Goal: Find specific page/section: Find specific page/section

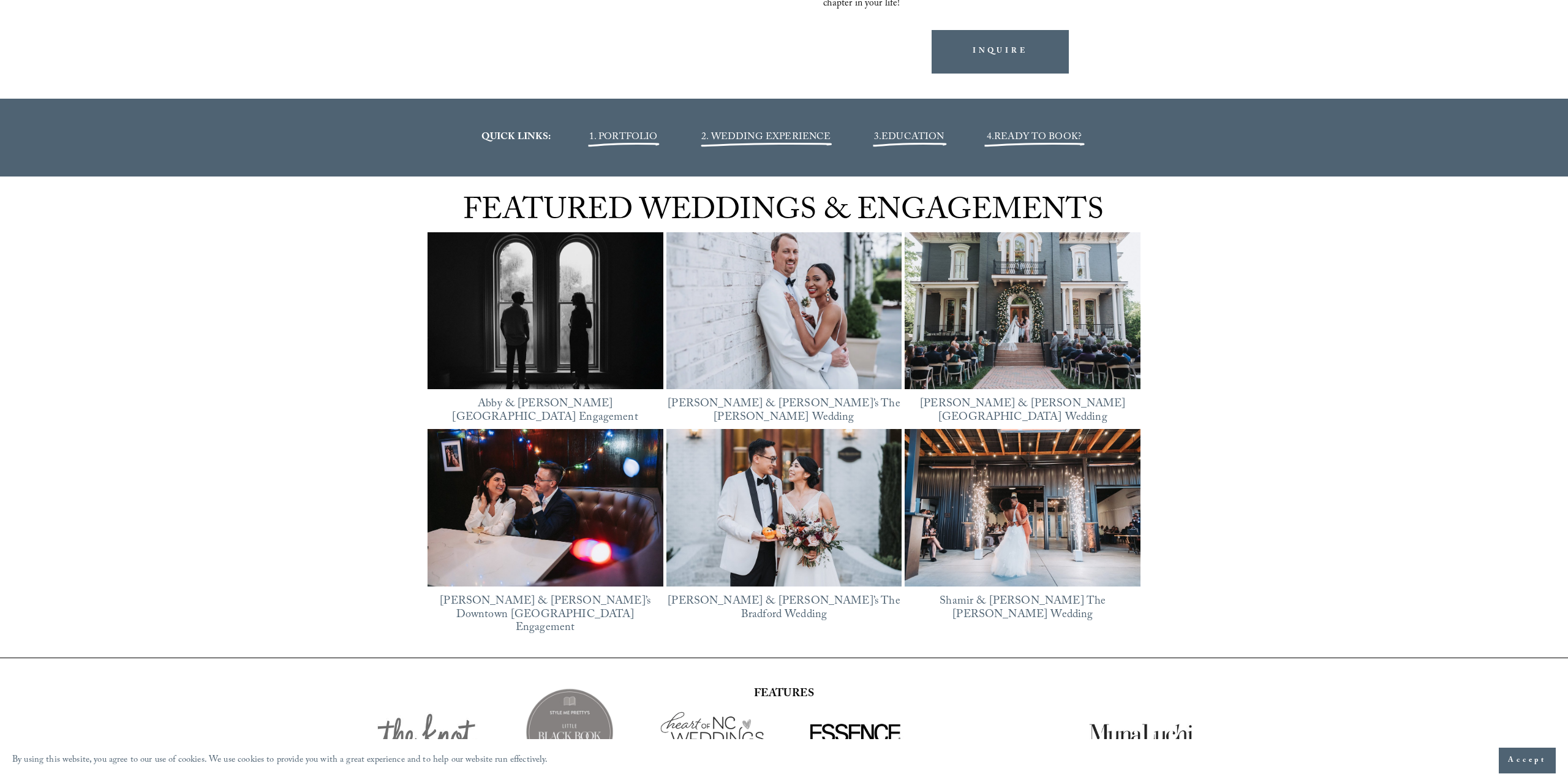
scroll to position [1819, 0]
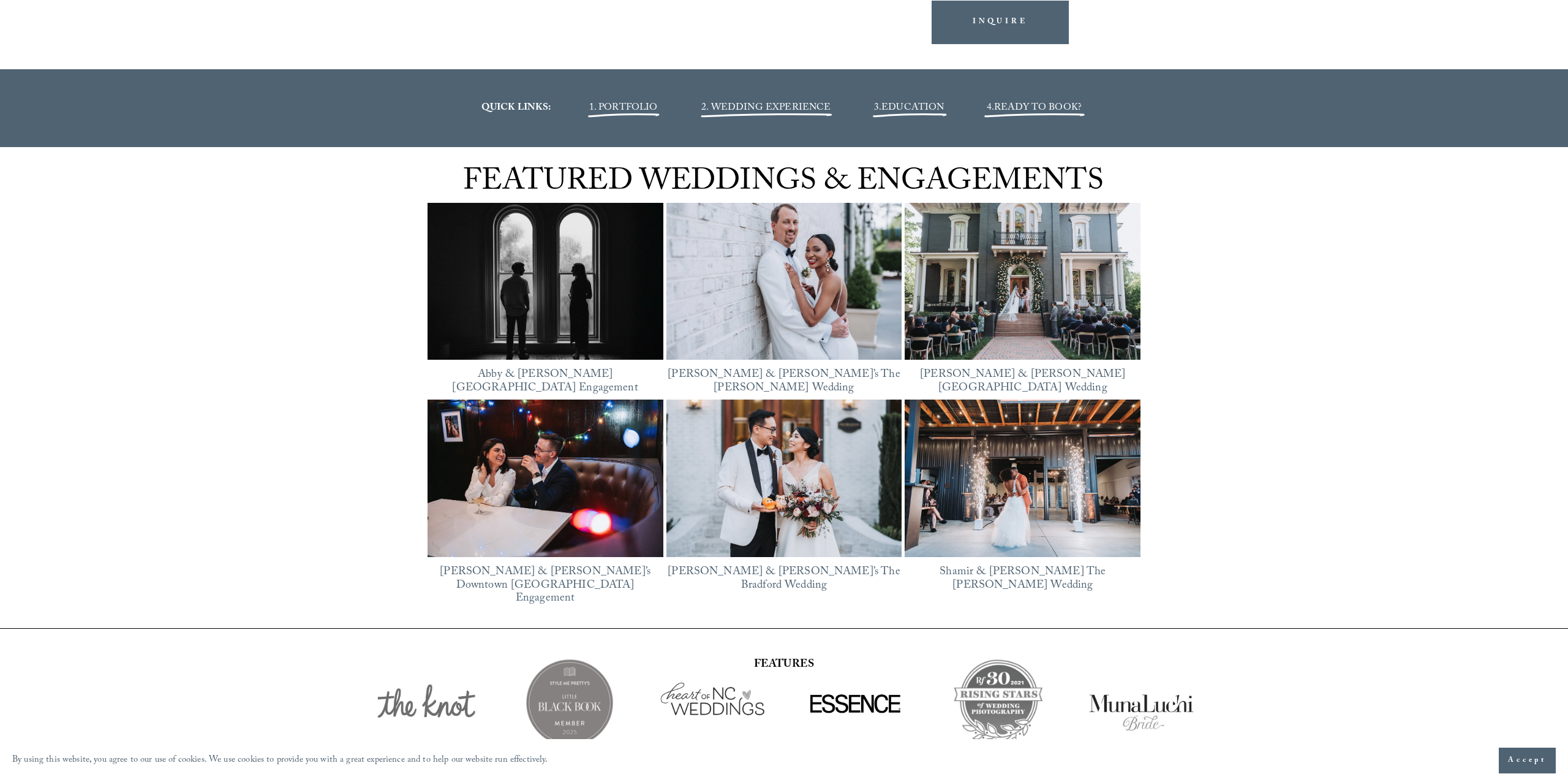
click at [638, 280] on img at bounding box center [546, 281] width 236 height 177
click at [855, 288] on img at bounding box center [785, 281] width 236 height 177
click at [965, 455] on img at bounding box center [1023, 478] width 236 height 158
click at [577, 477] on img at bounding box center [545, 478] width 236 height 158
click at [775, 467] on img at bounding box center [785, 478] width 236 height 158
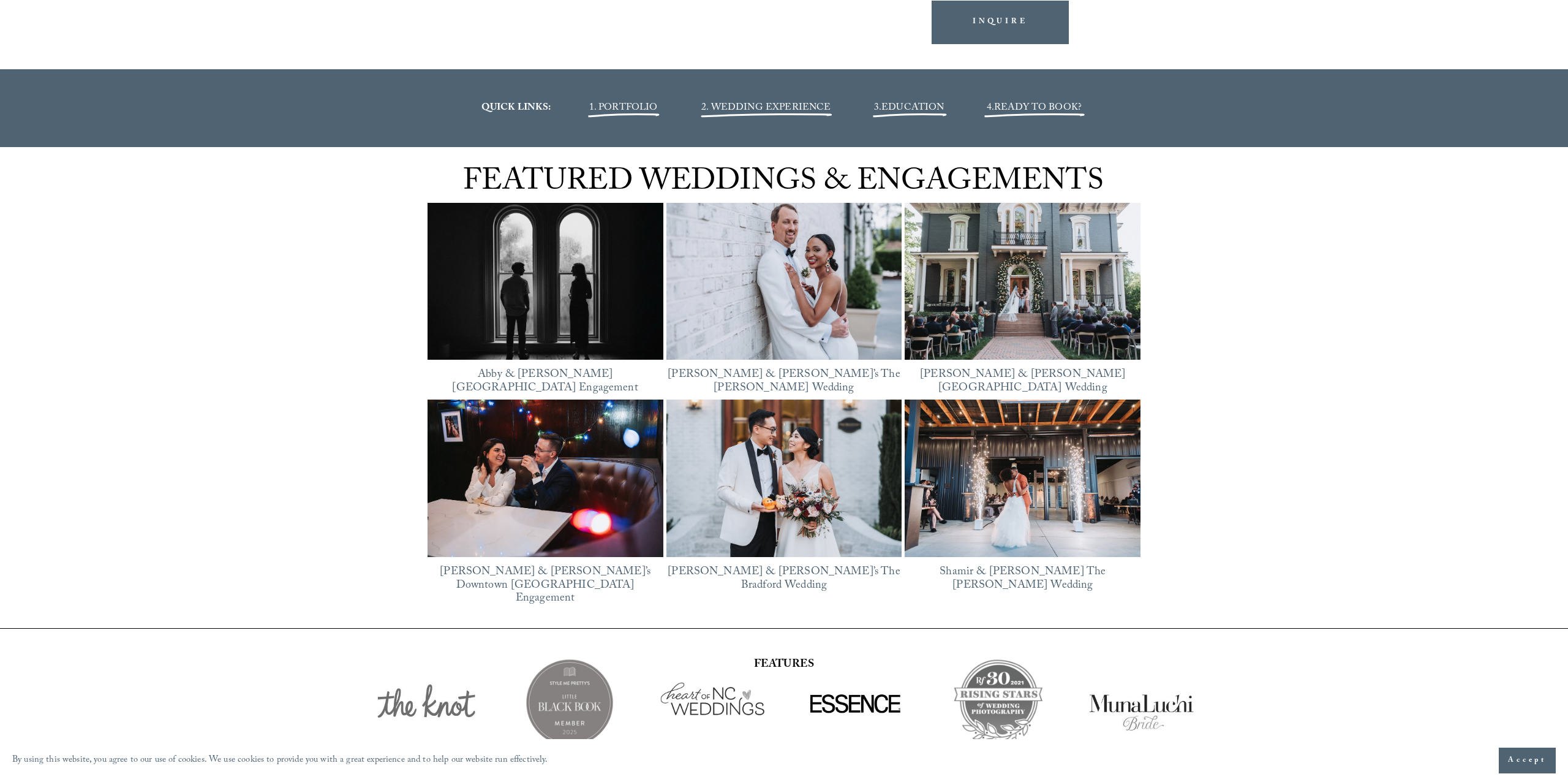
click at [1038, 313] on img at bounding box center [1023, 281] width 236 height 158
click at [1099, 486] on img at bounding box center [1023, 478] width 236 height 158
click at [785, 338] on img at bounding box center [785, 281] width 236 height 177
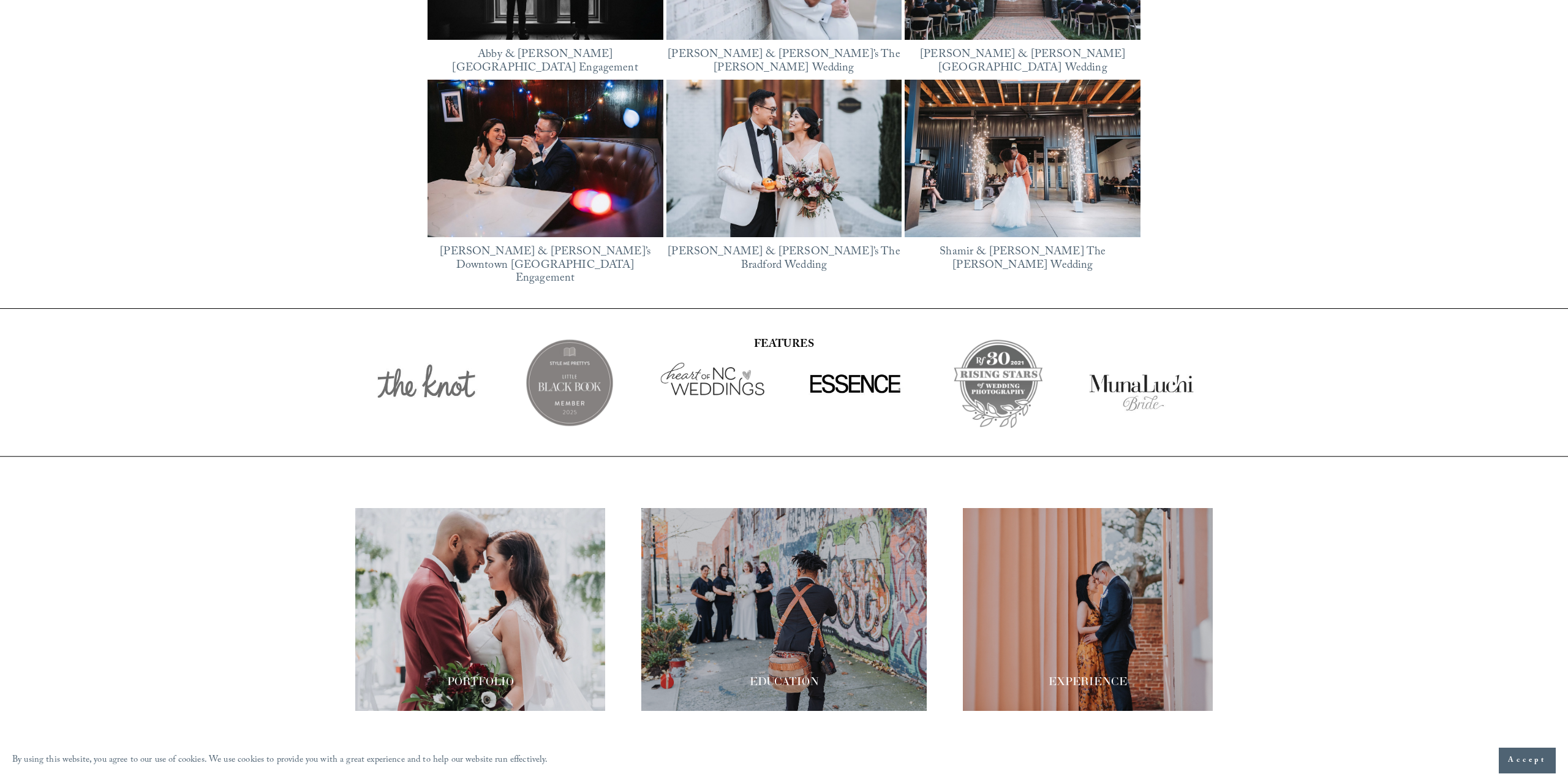
scroll to position [2265, 0]
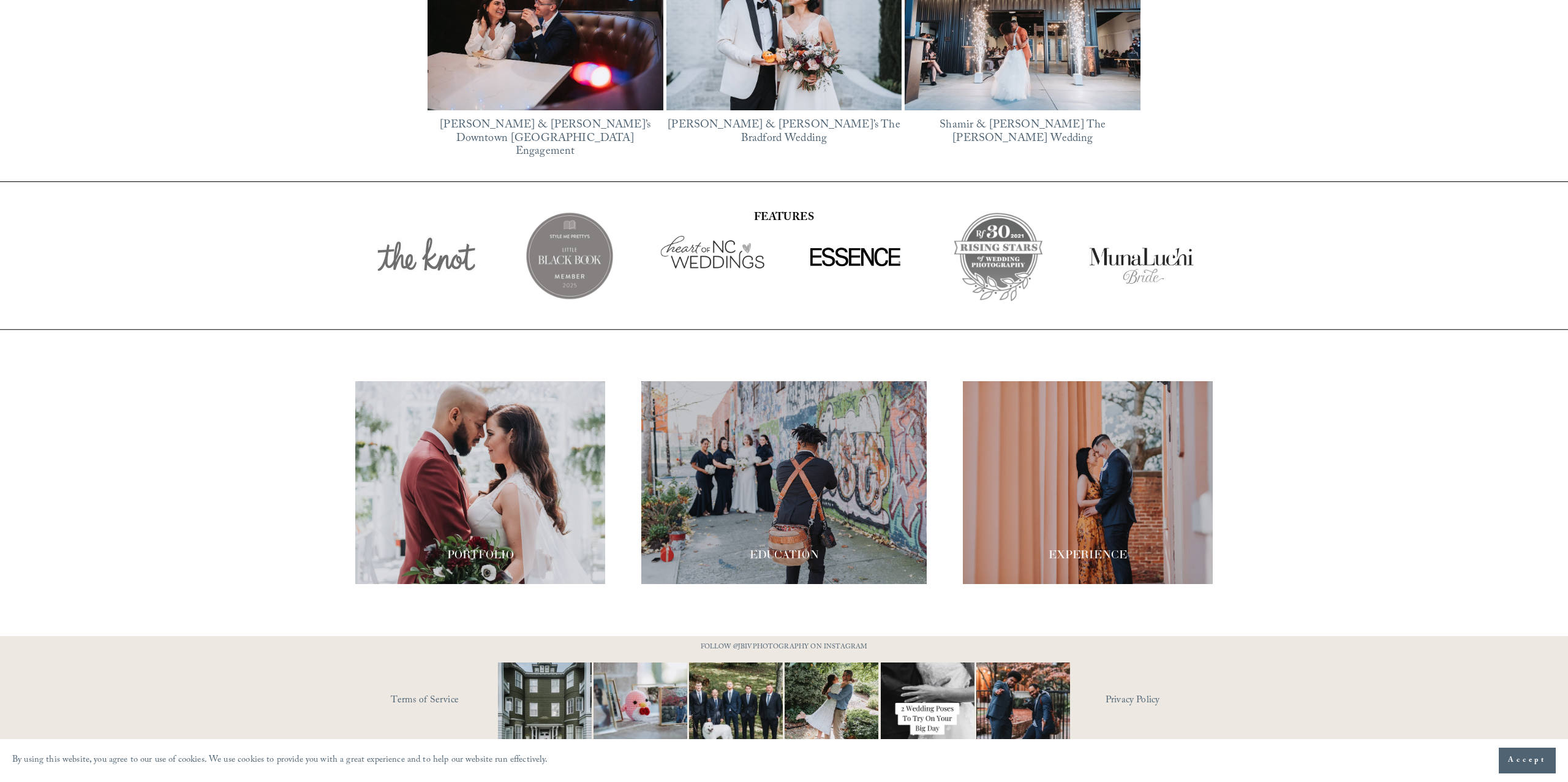
click at [1068, 454] on div at bounding box center [1087, 482] width 250 height 203
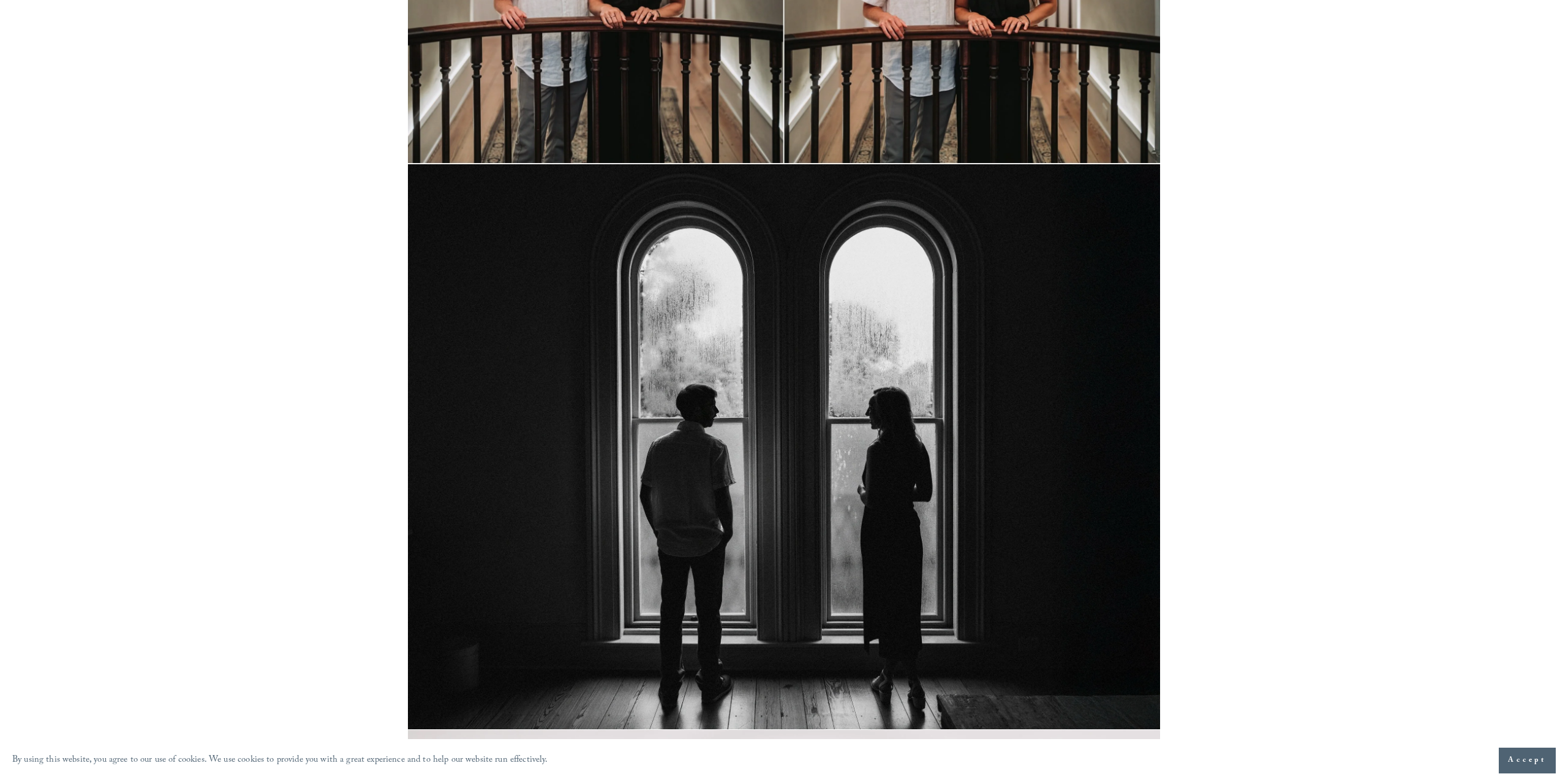
scroll to position [4719, 0]
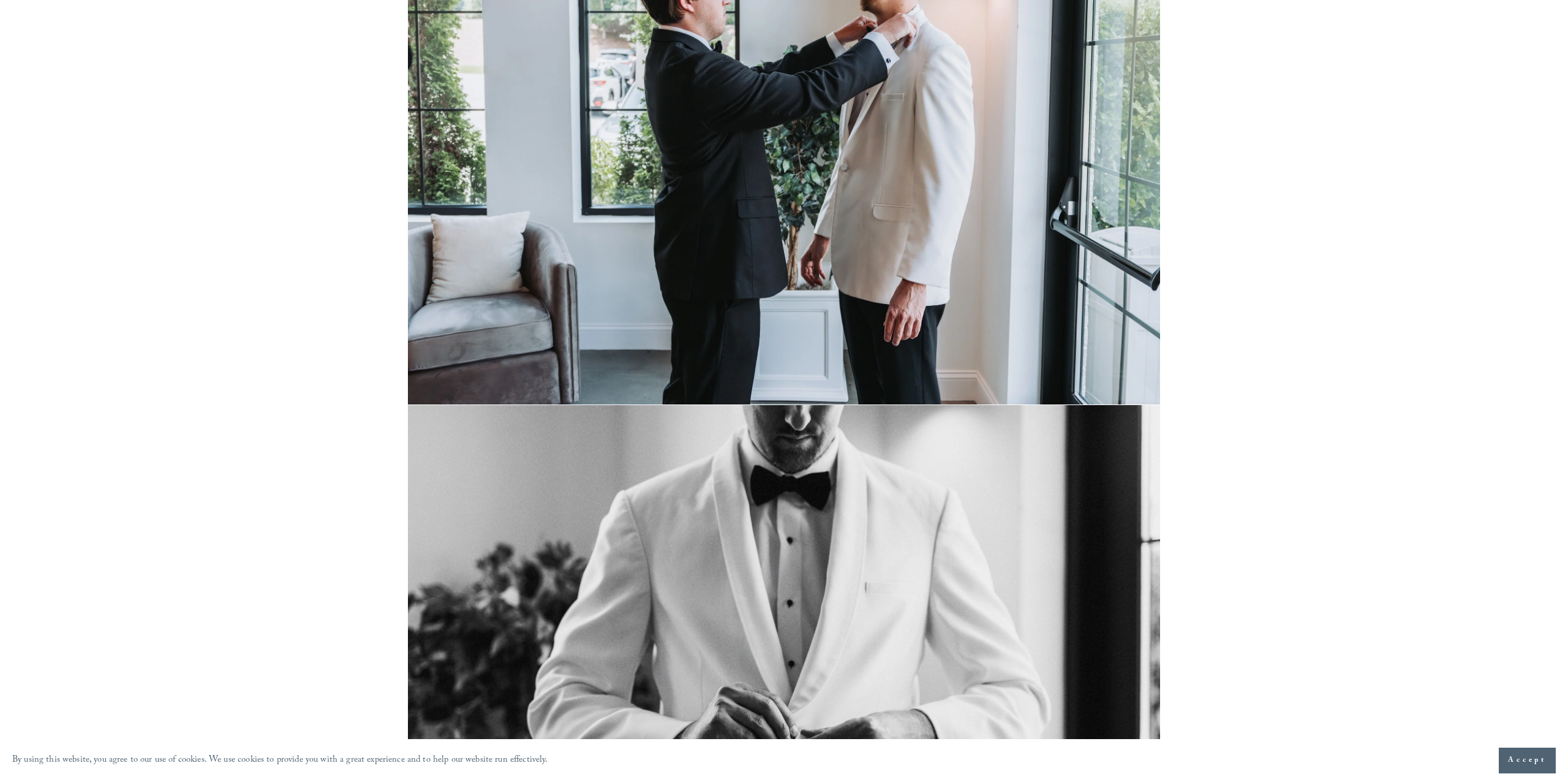
scroll to position [3082, 0]
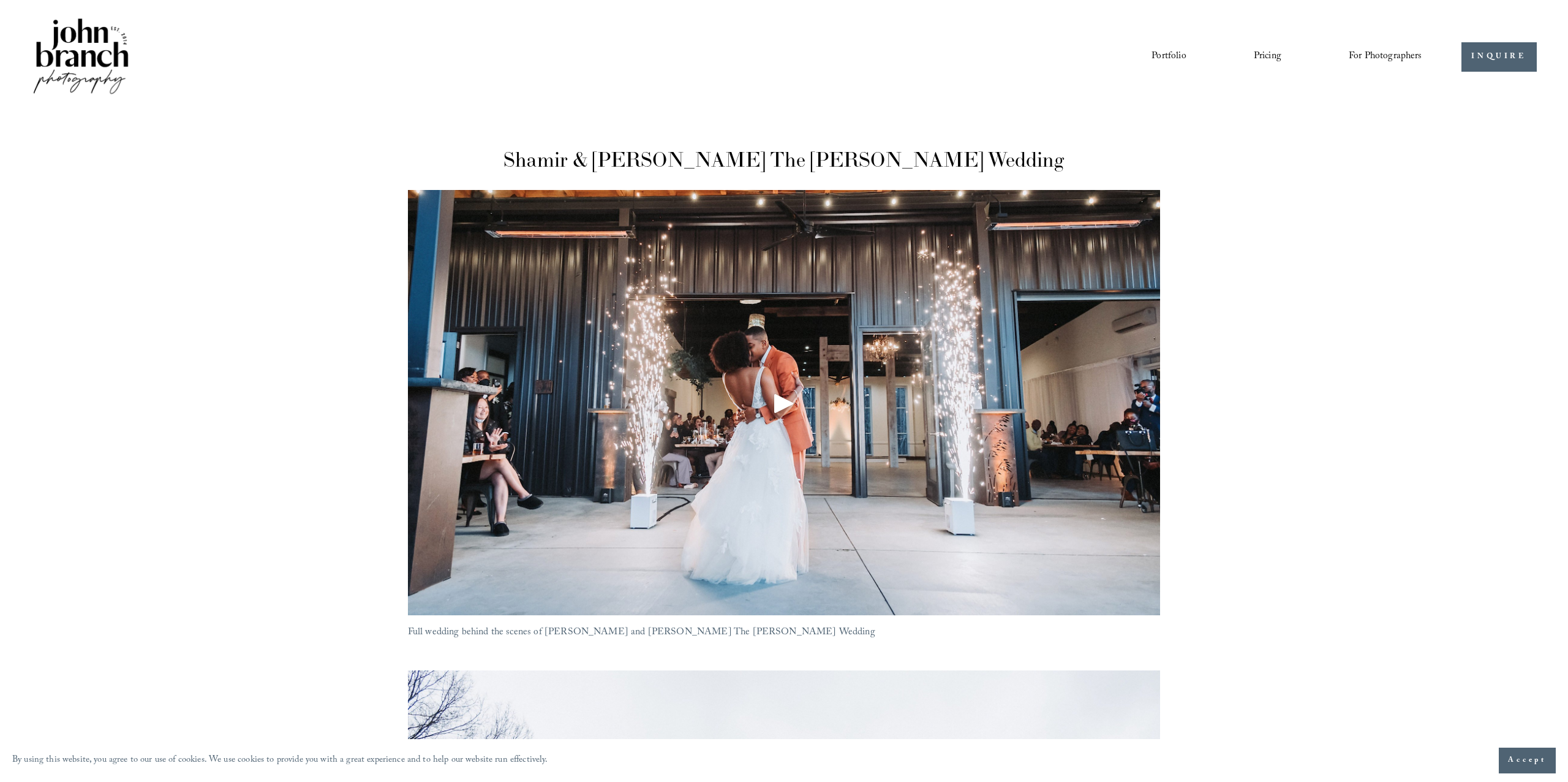
click at [786, 402] on div "Play" at bounding box center [784, 403] width 30 height 30
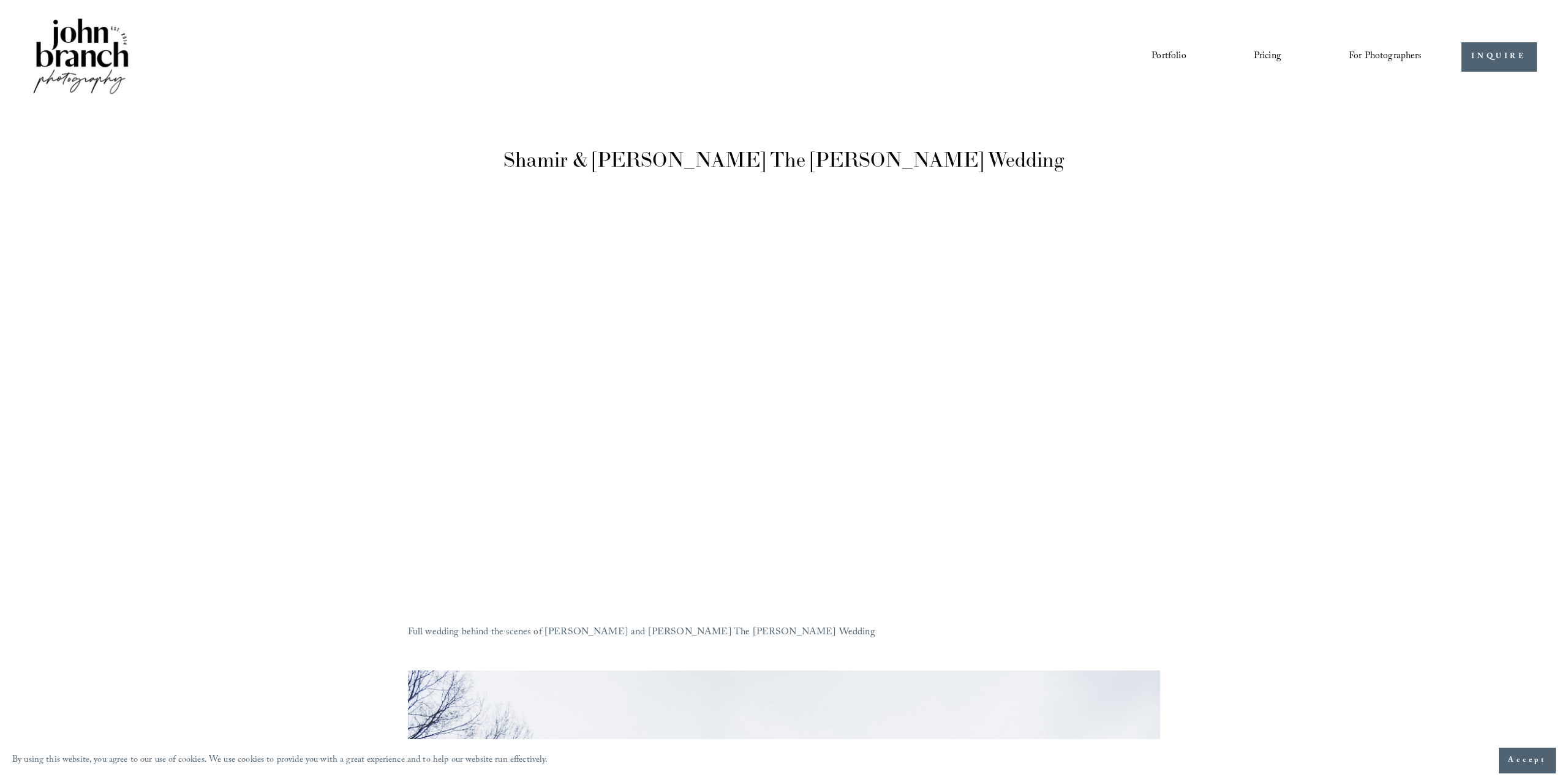
scroll to position [1, 0]
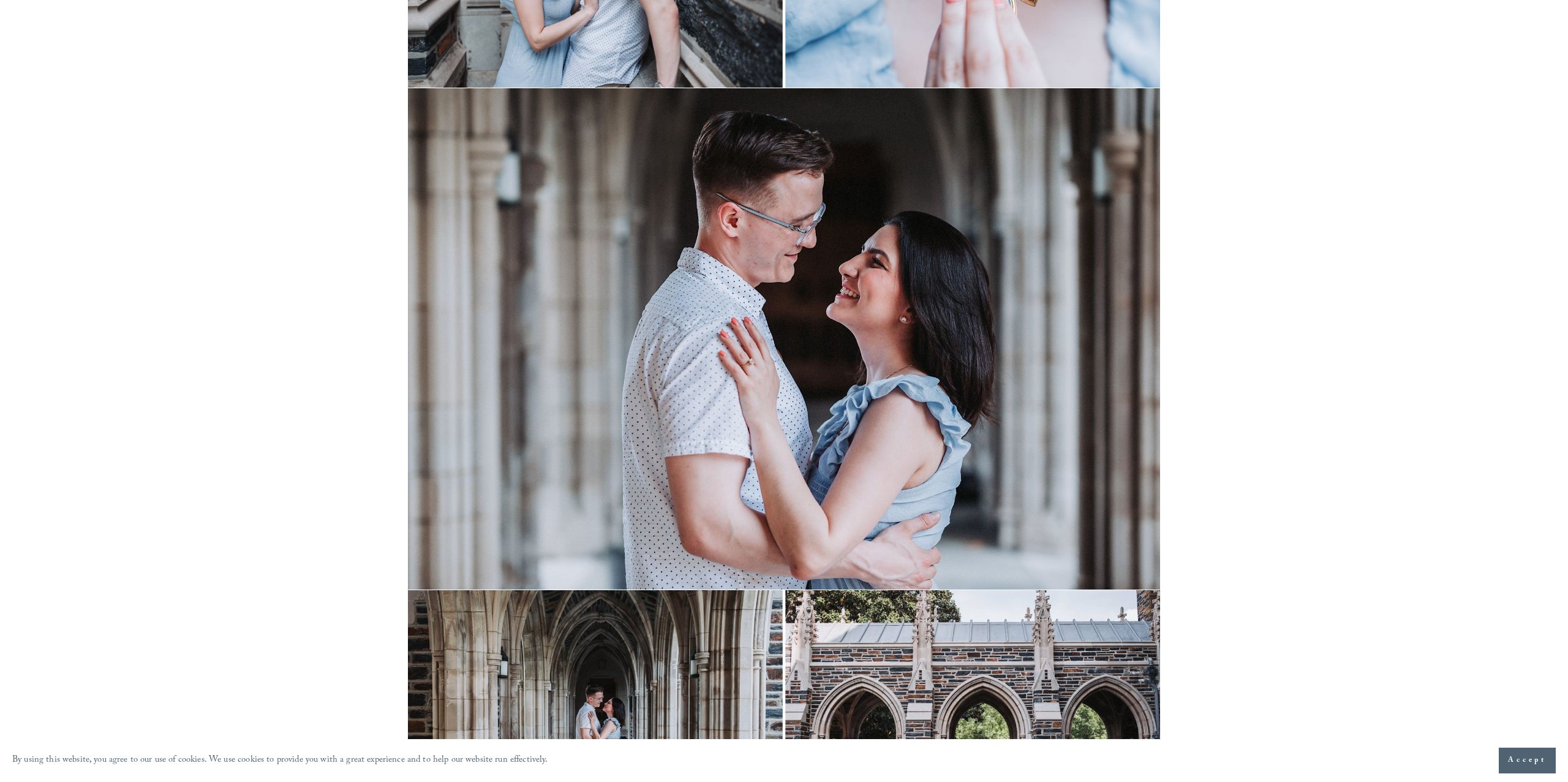
scroll to position [473, 0]
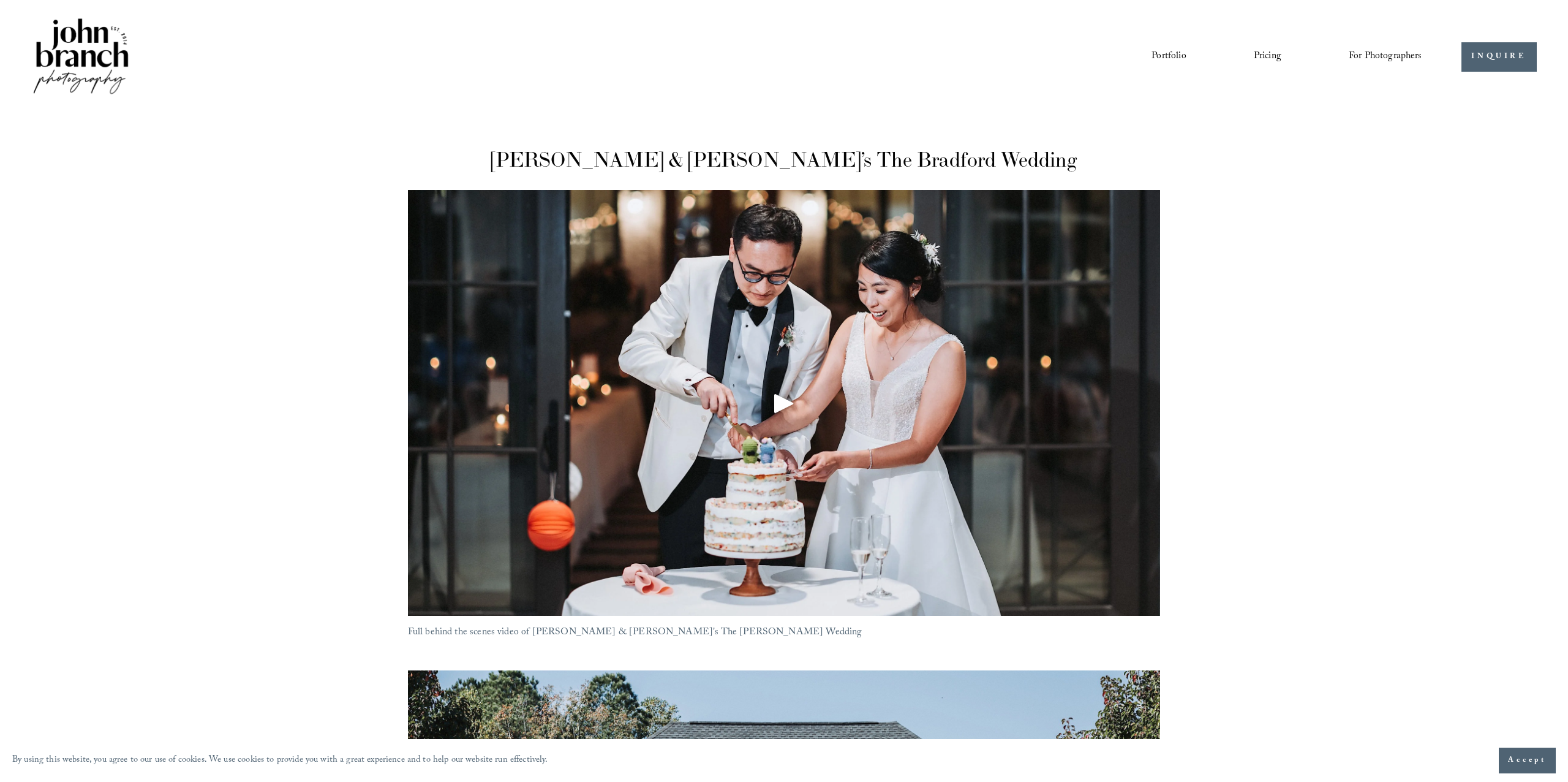
click at [778, 400] on div "Play" at bounding box center [784, 403] width 30 height 30
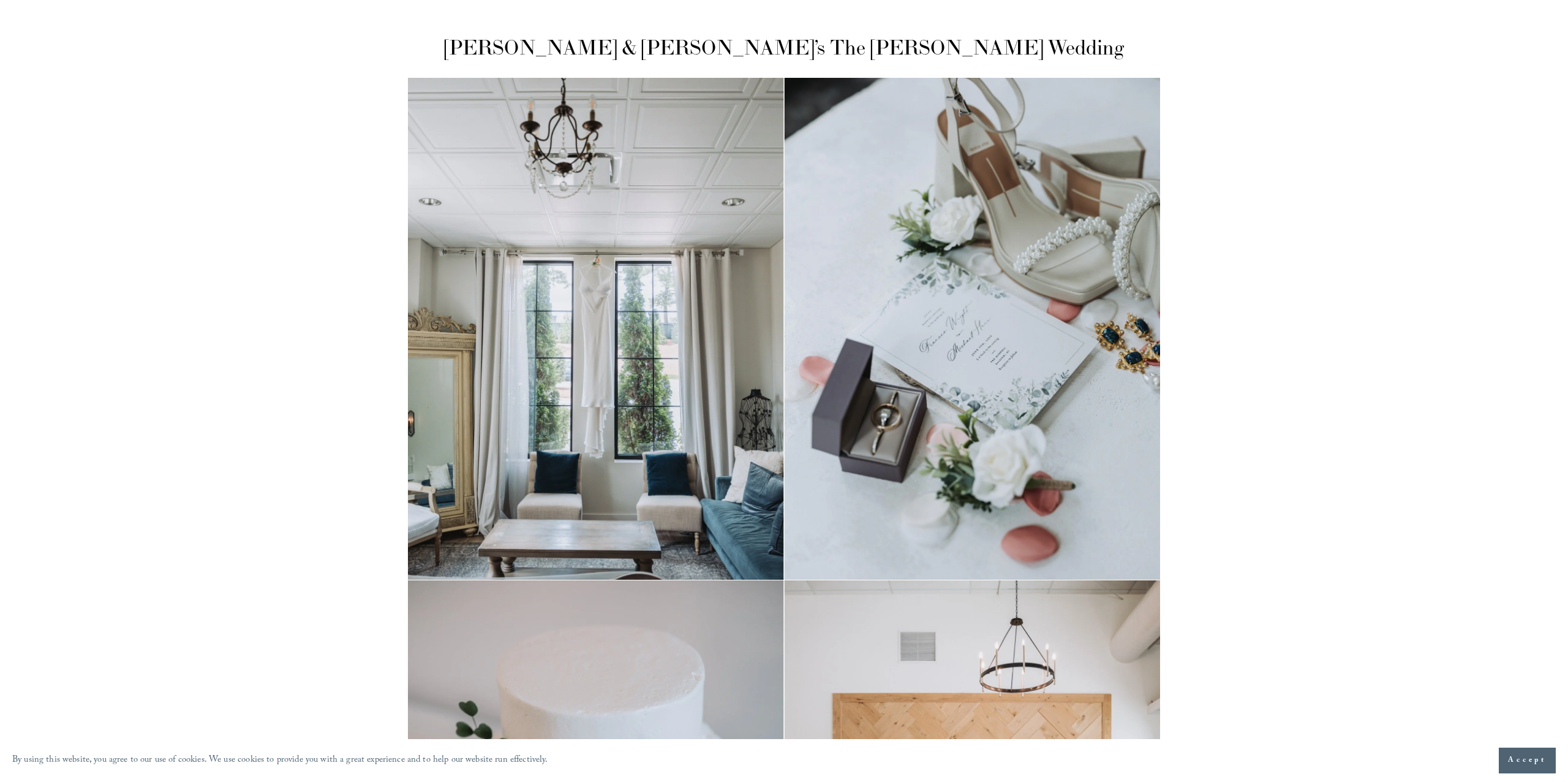
scroll to position [125, 0]
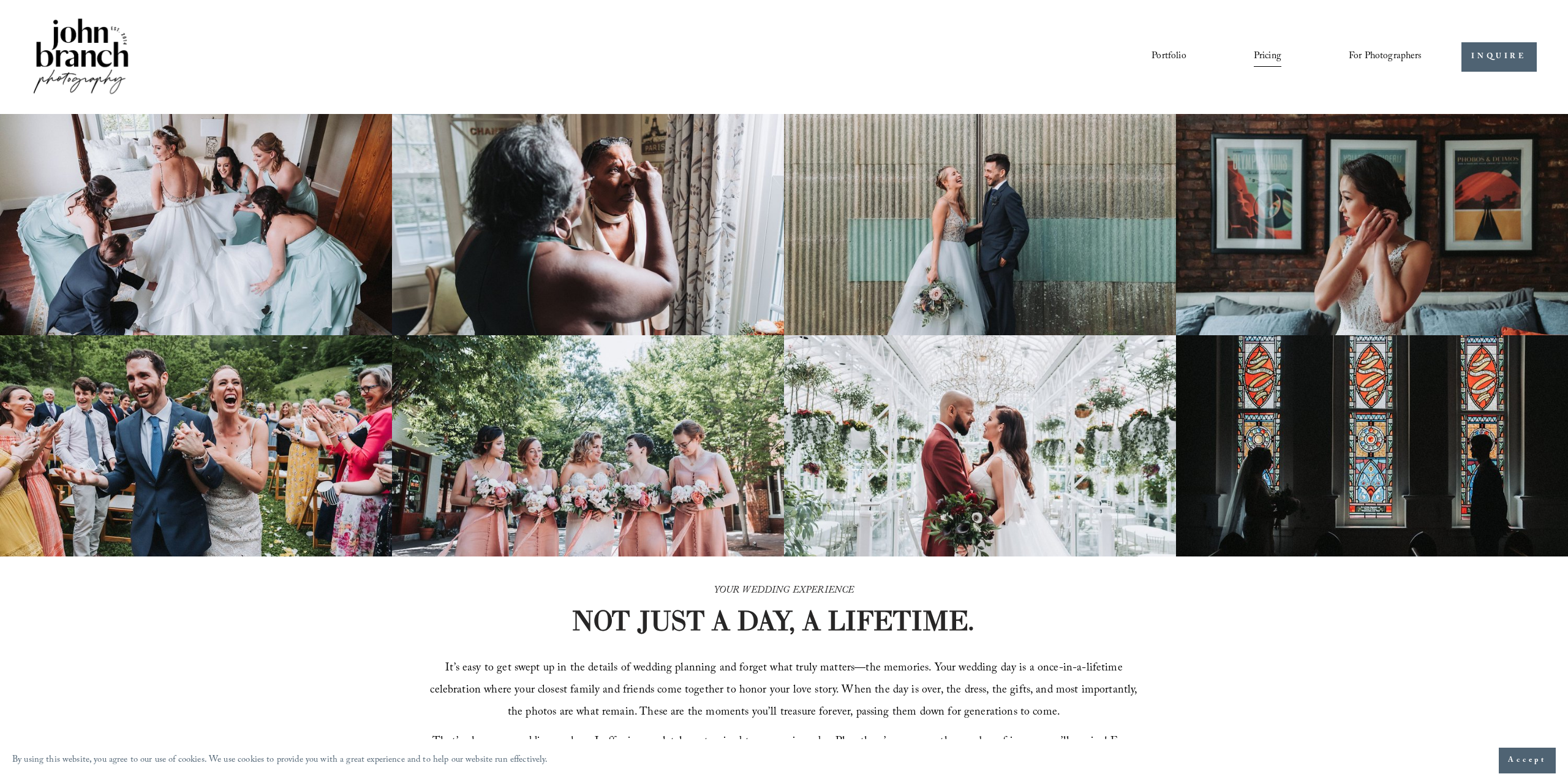
scroll to position [-11, 0]
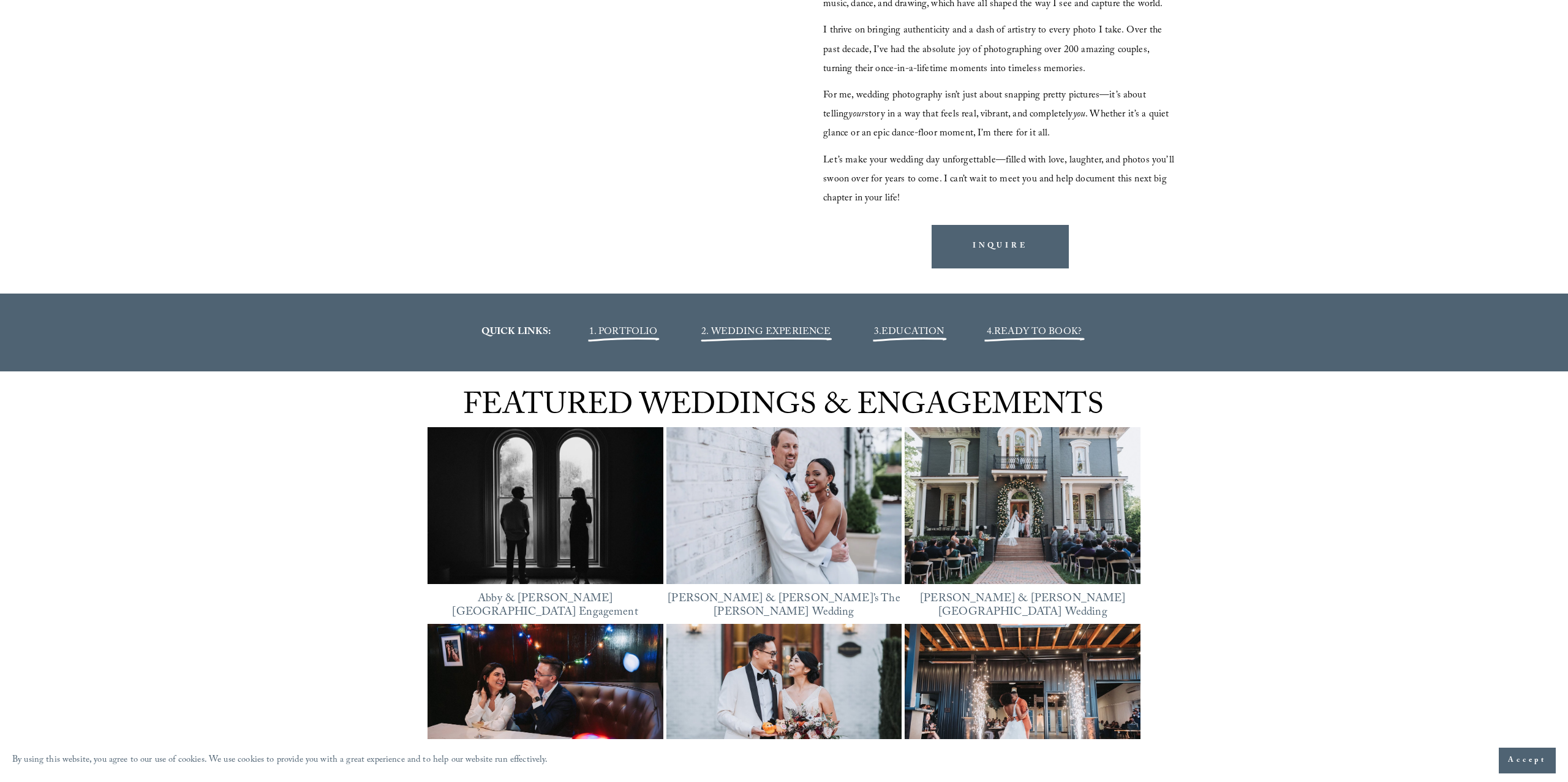
scroll to position [1597, 0]
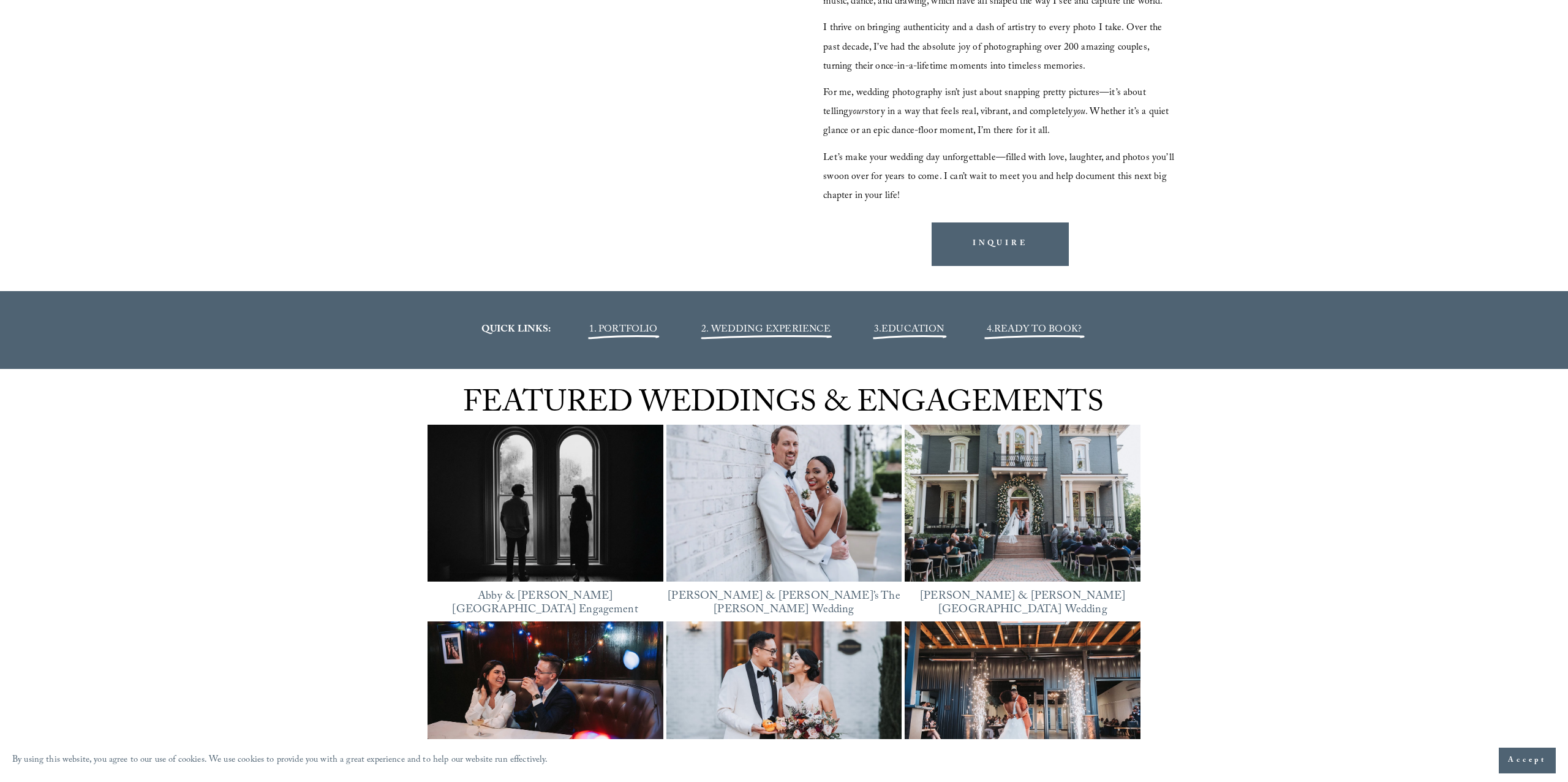
click at [1028, 327] on span "READY TO BOOK?" at bounding box center [1038, 330] width 88 height 17
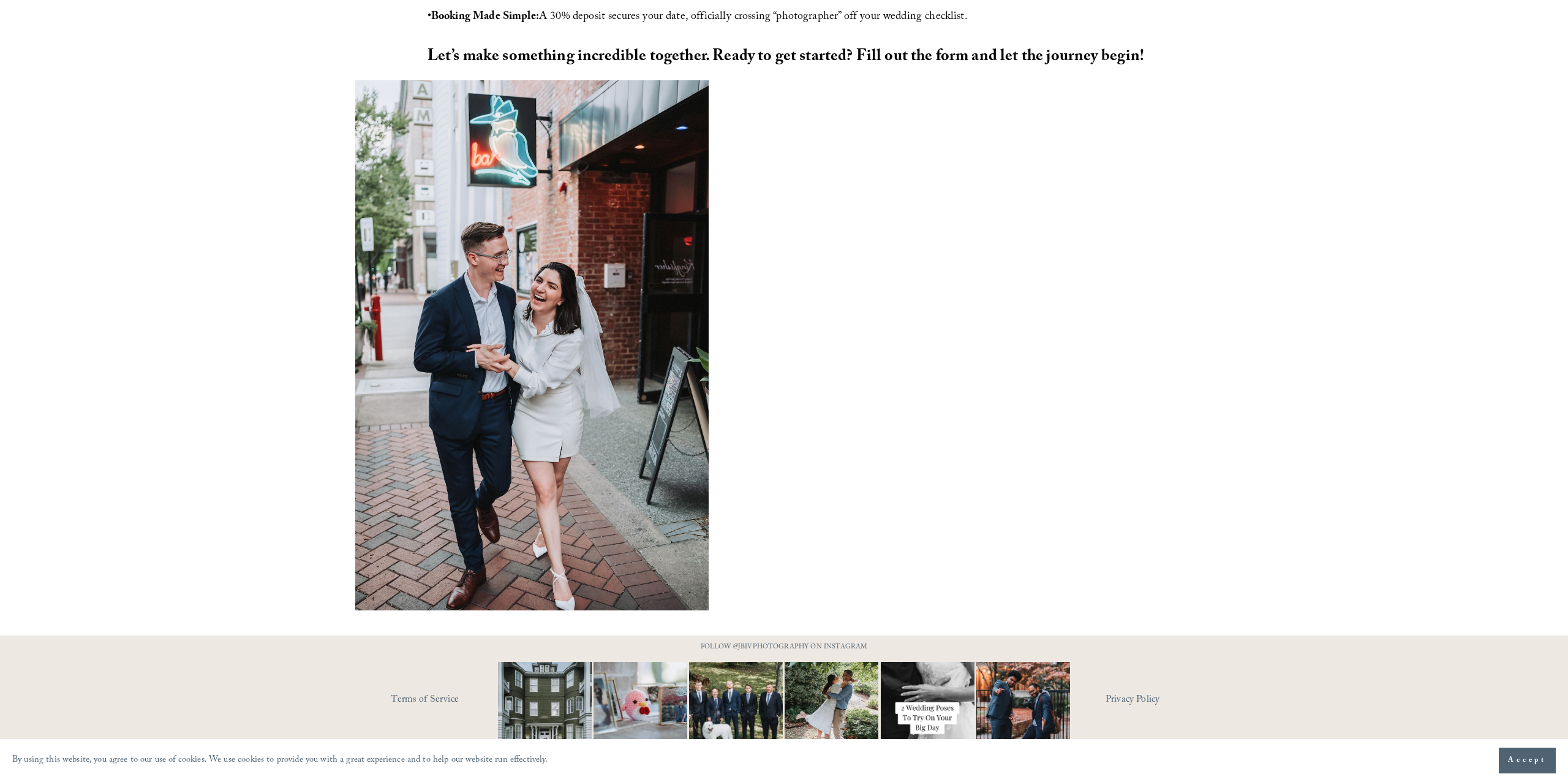
scroll to position [844, 0]
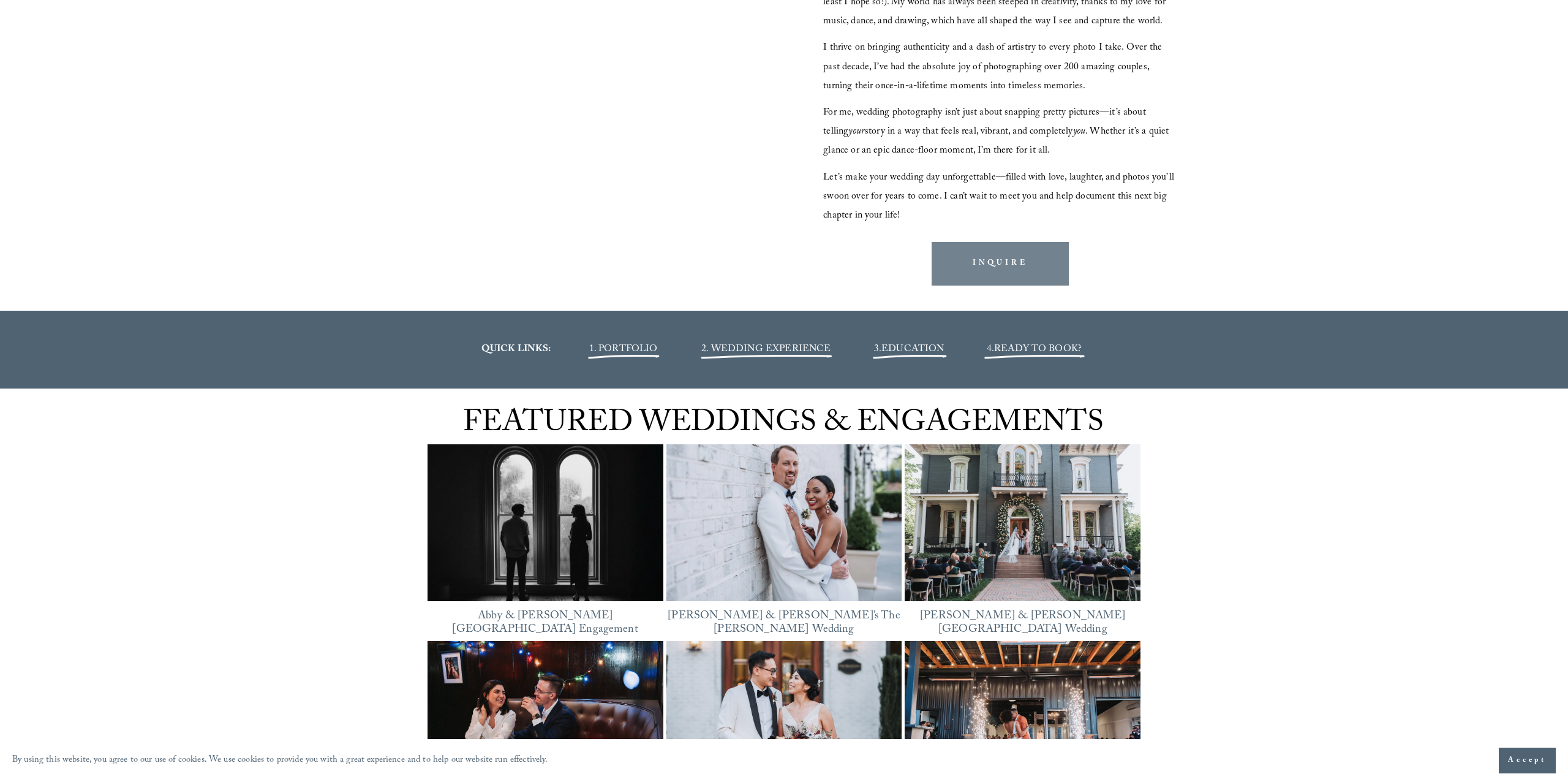
scroll to position [1575, 0]
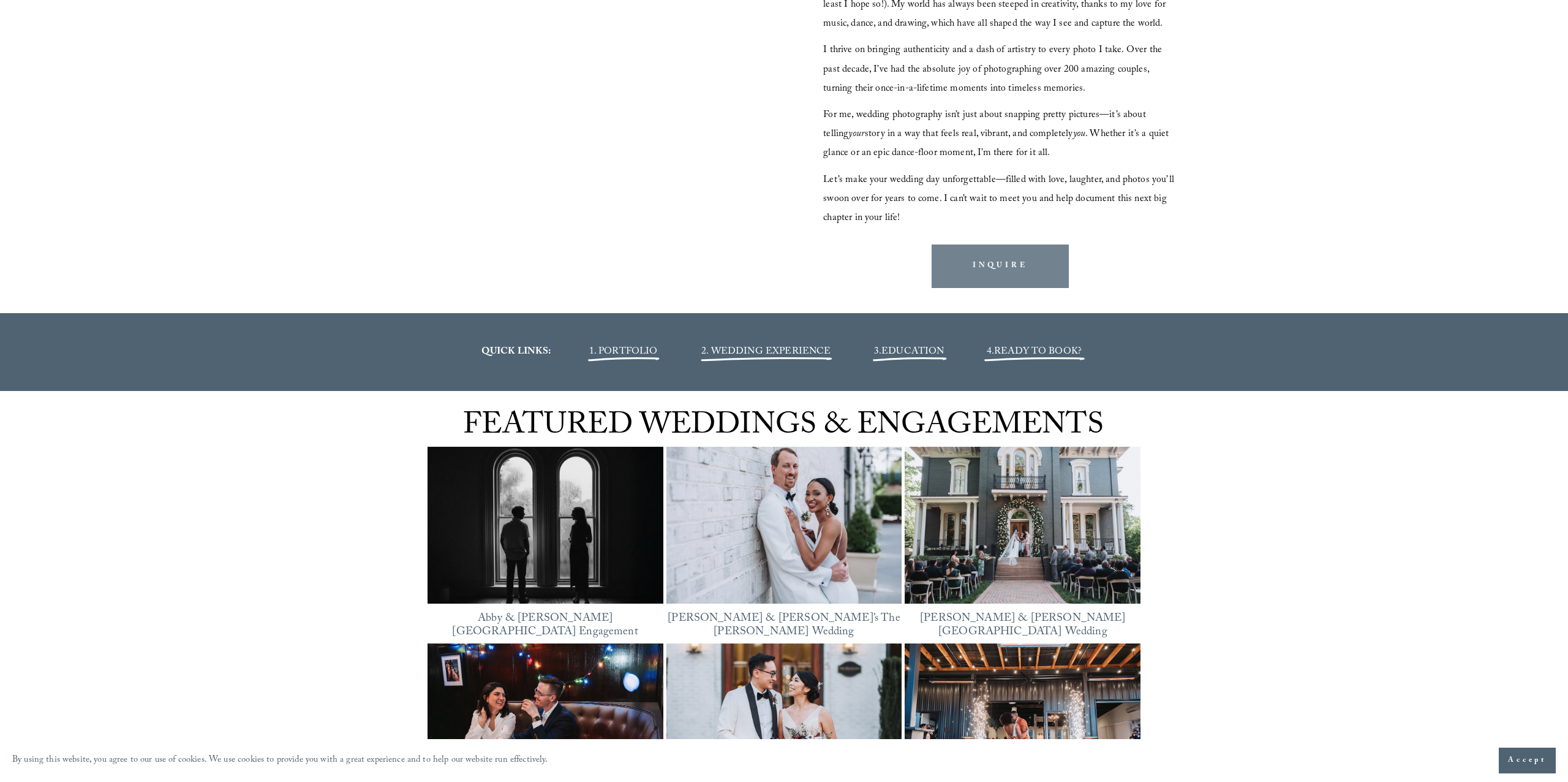
click at [1026, 270] on link "INQUIRE" at bounding box center [1000, 266] width 137 height 43
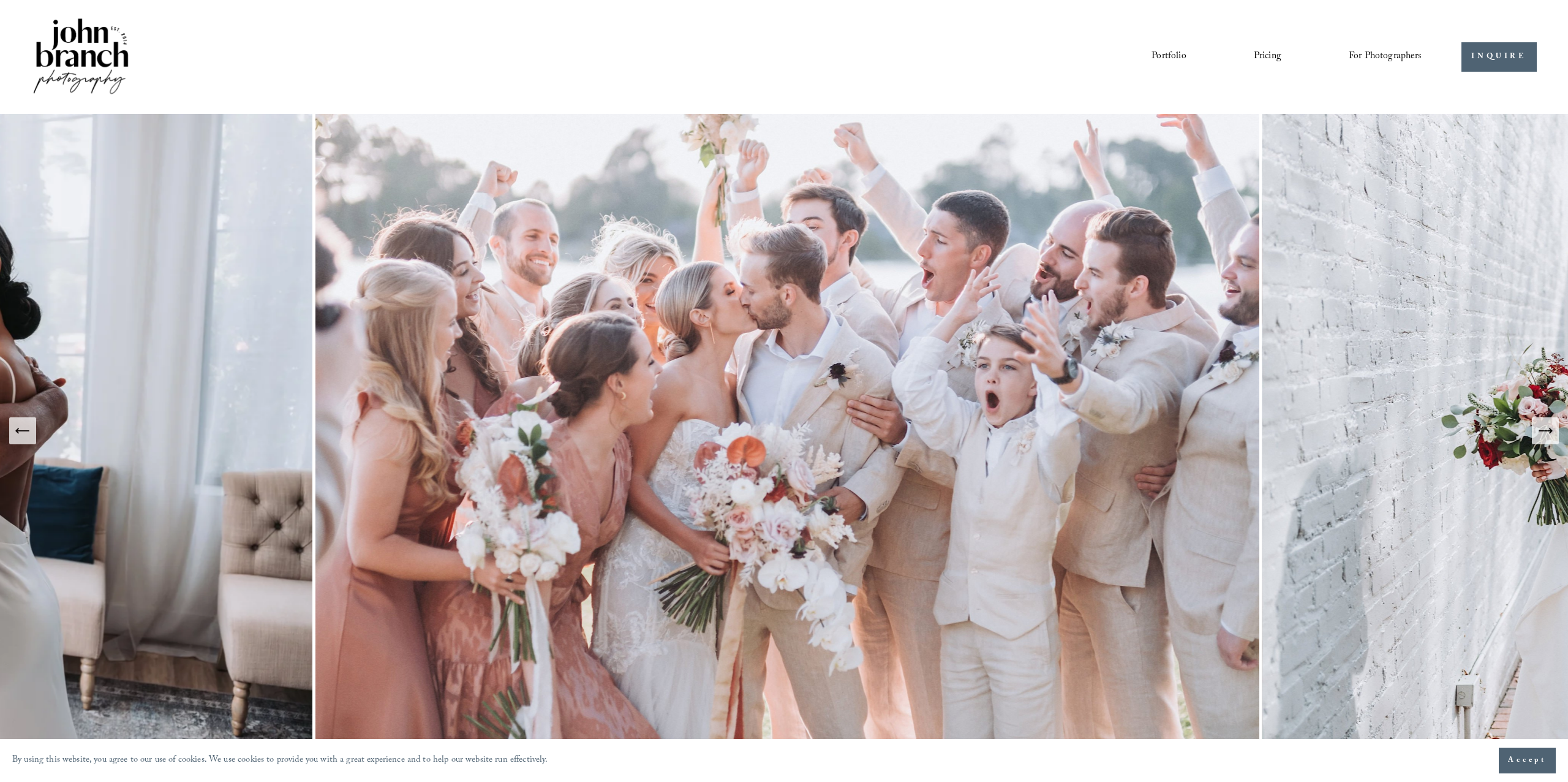
scroll to position [0, 0]
click at [1557, 432] on button "Next Slide" at bounding box center [1545, 430] width 27 height 27
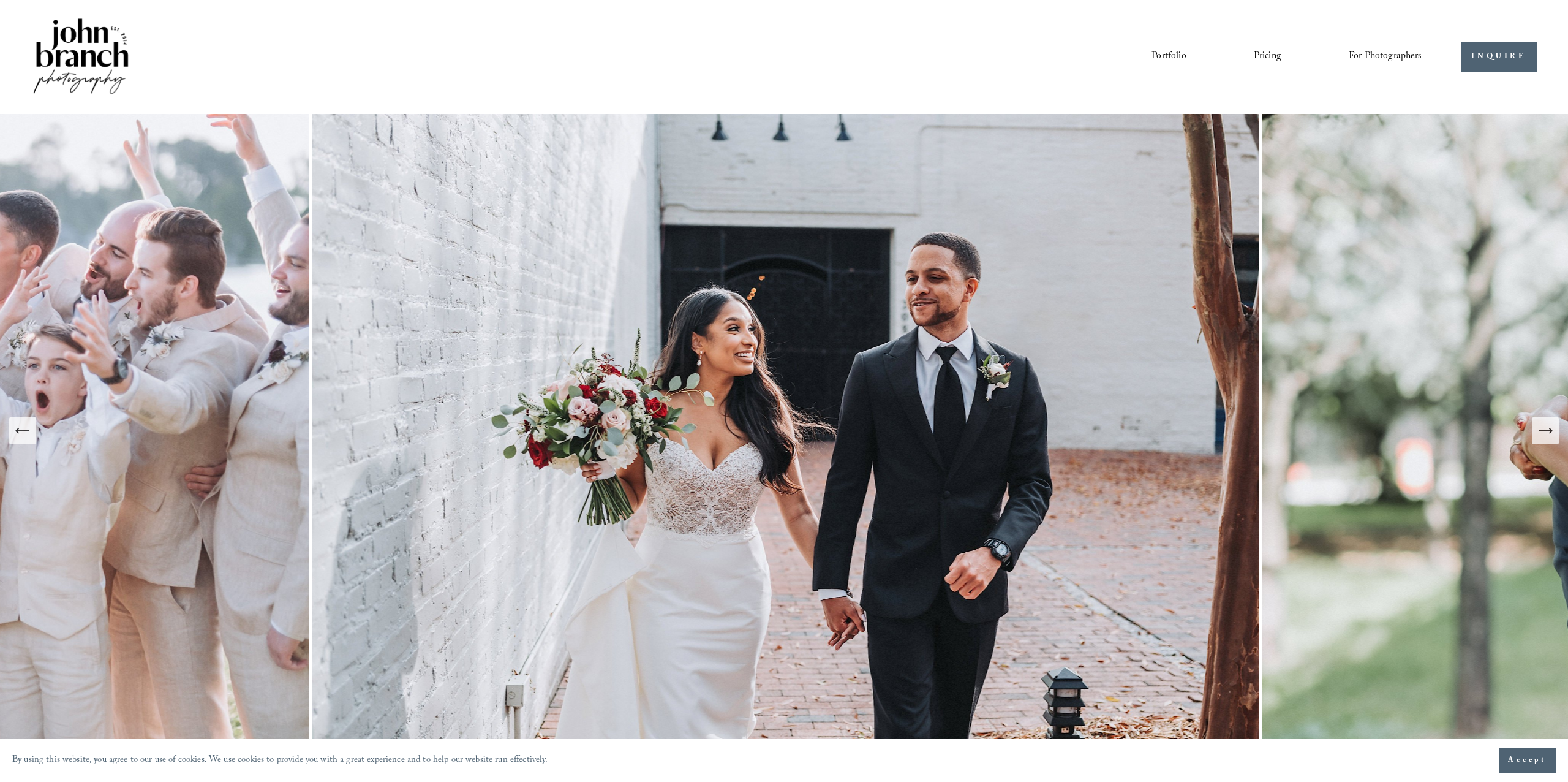
click at [1557, 432] on button "Next Slide" at bounding box center [1545, 430] width 27 height 27
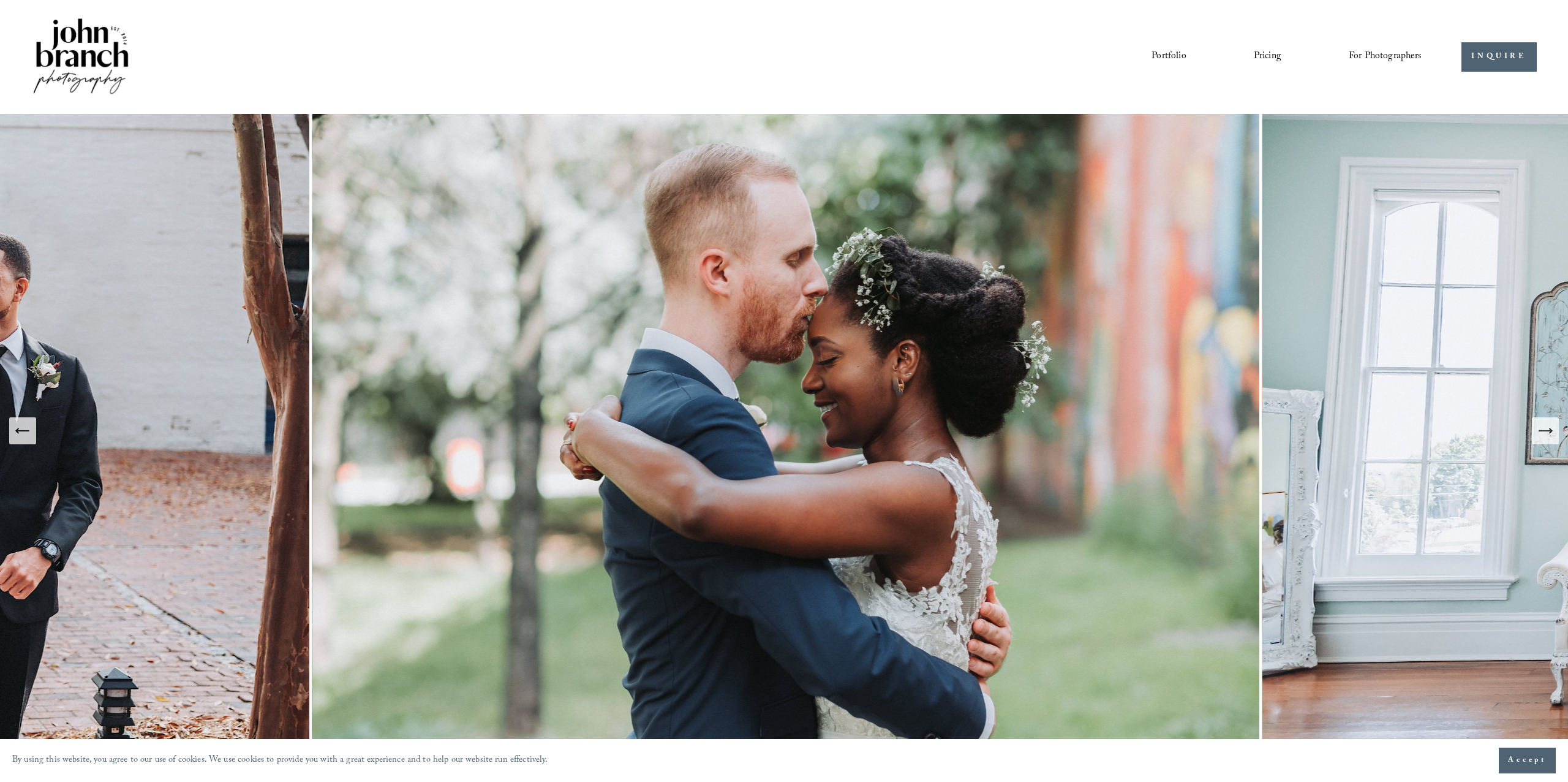
click at [1557, 432] on button "Next Slide" at bounding box center [1545, 430] width 27 height 27
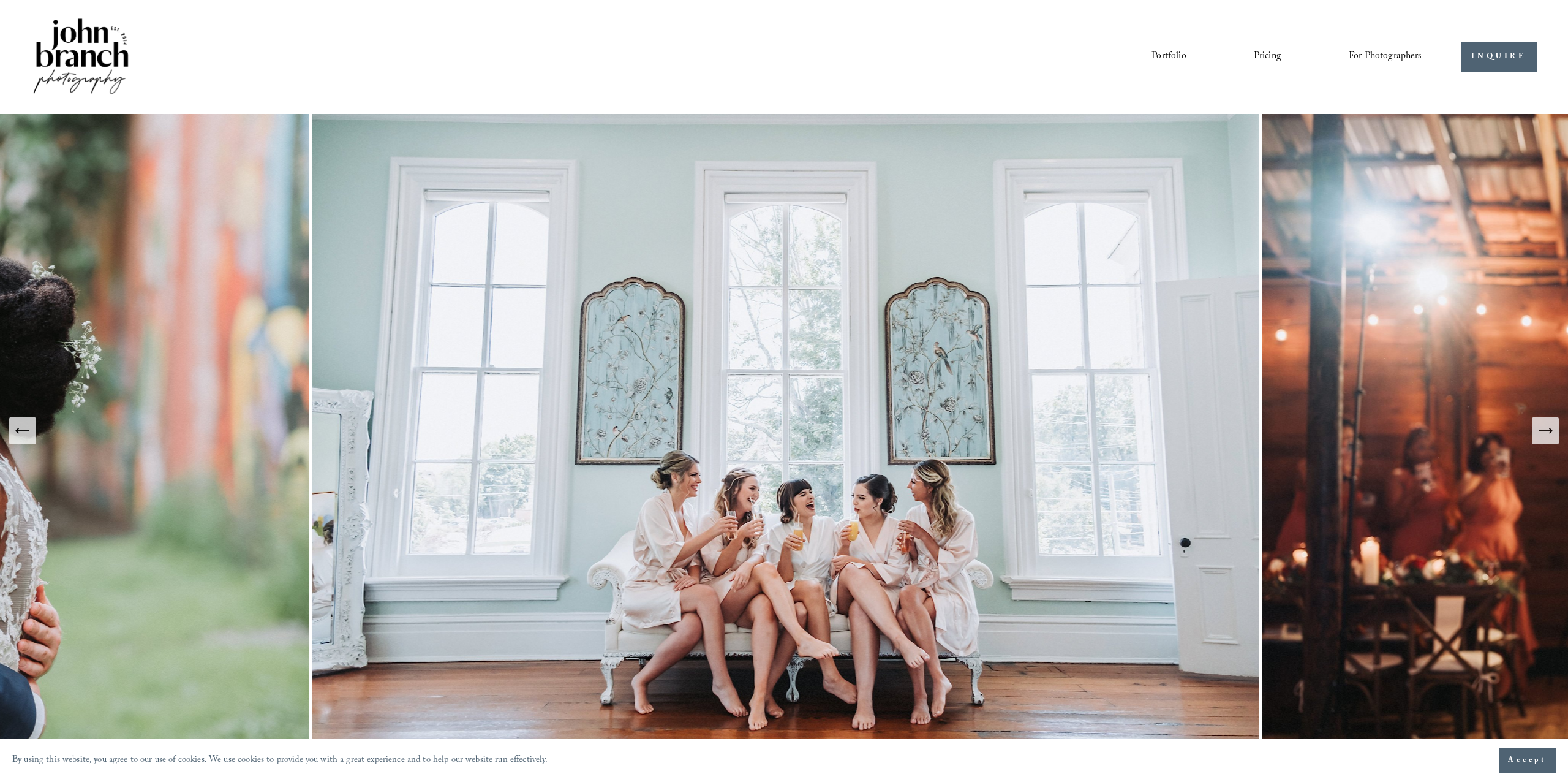
click at [1557, 432] on button "Next Slide" at bounding box center [1545, 430] width 27 height 27
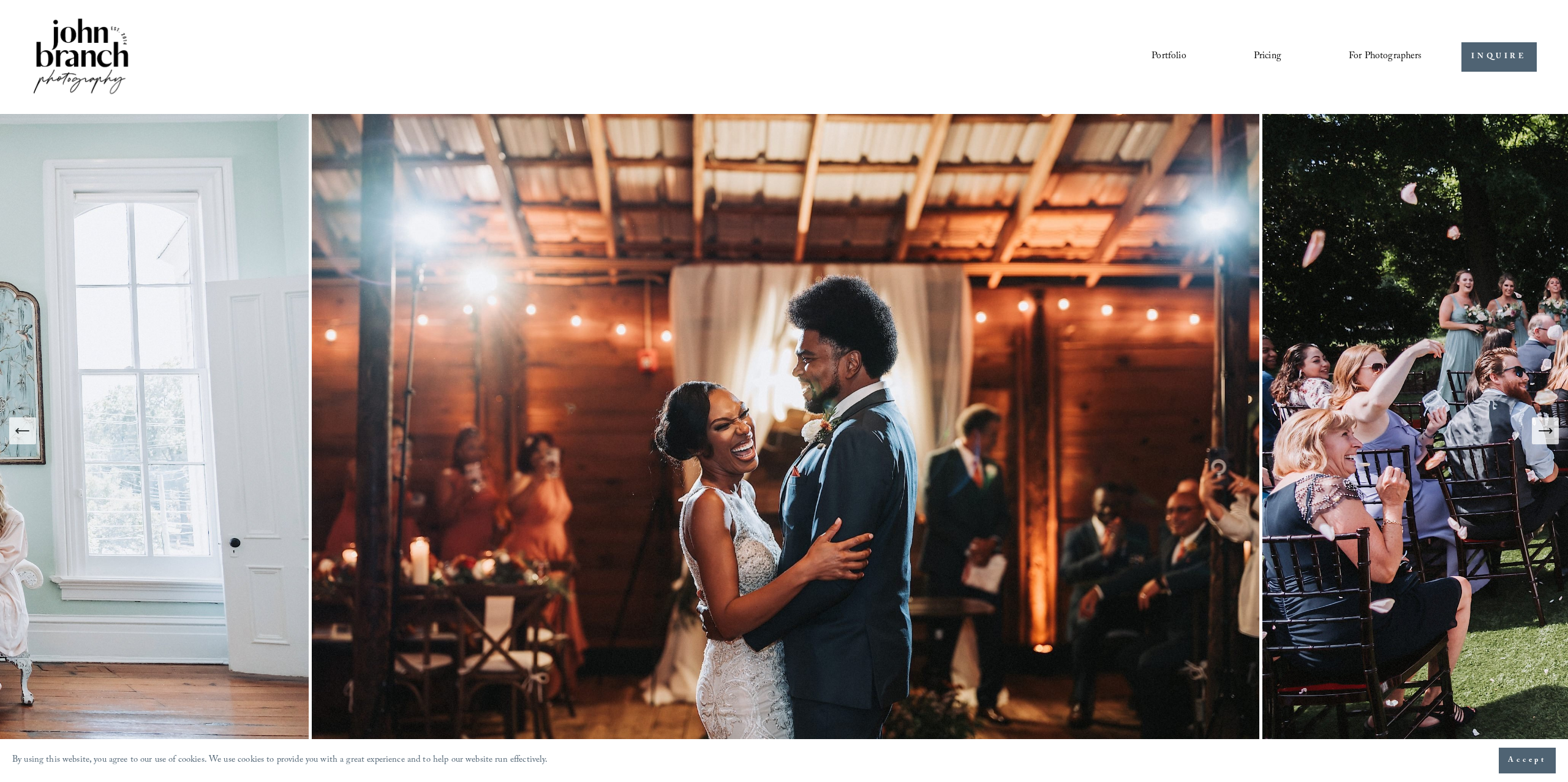
click at [1557, 432] on button "Next Slide" at bounding box center [1545, 430] width 27 height 27
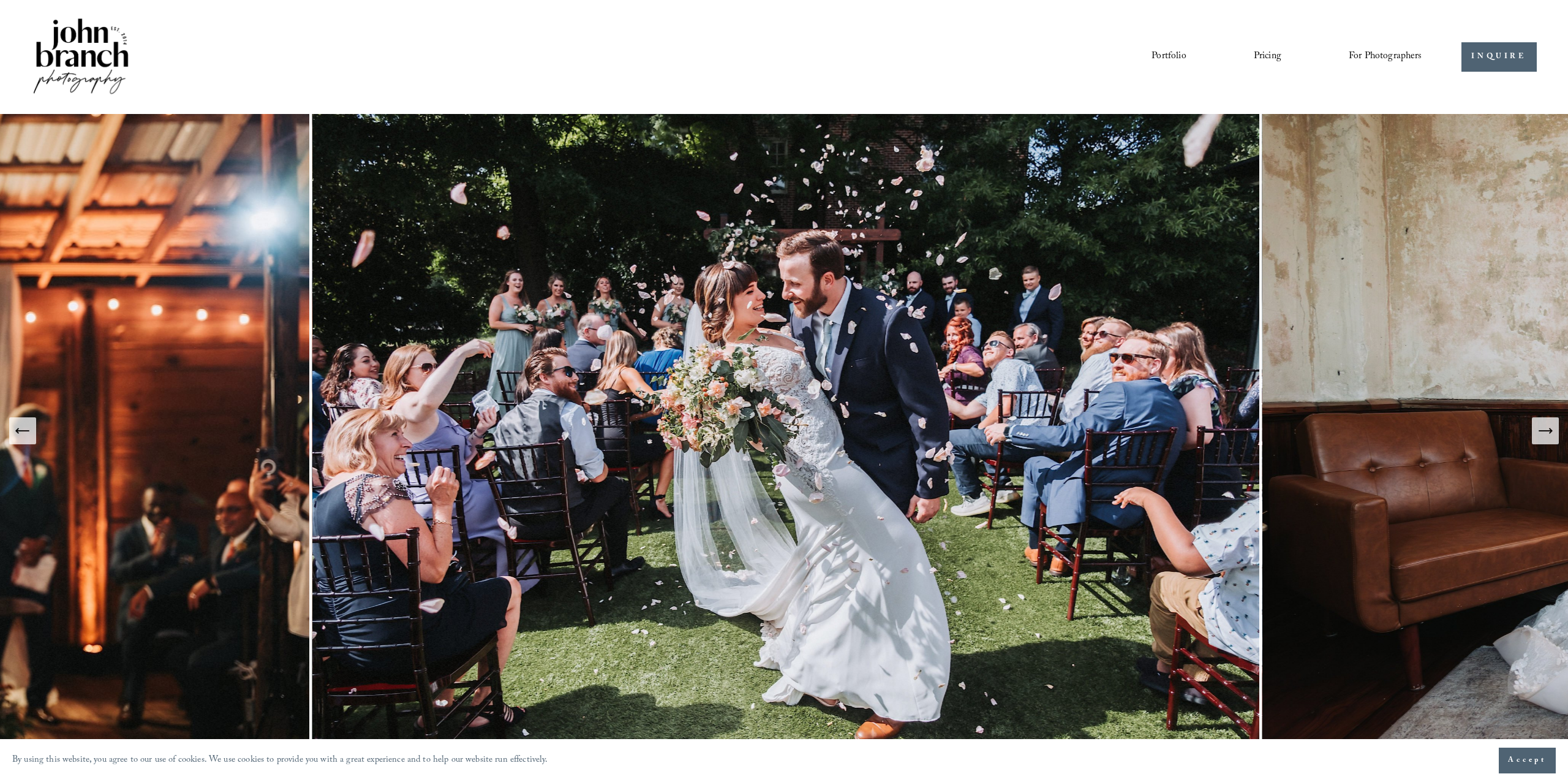
click at [1557, 432] on button "Next Slide" at bounding box center [1545, 430] width 27 height 27
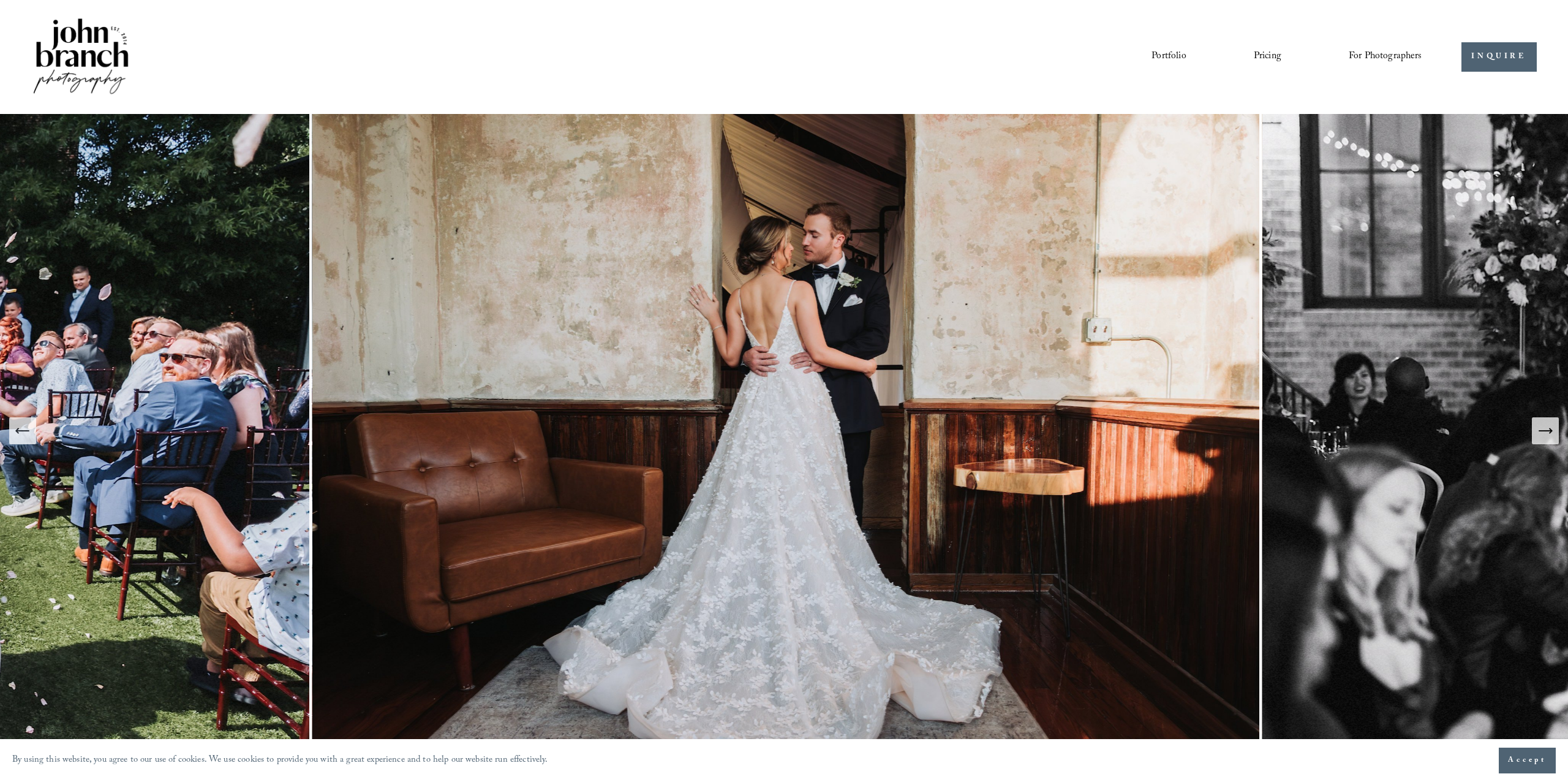
click at [1539, 428] on icon "Next Slide" at bounding box center [1546, 431] width 18 height 18
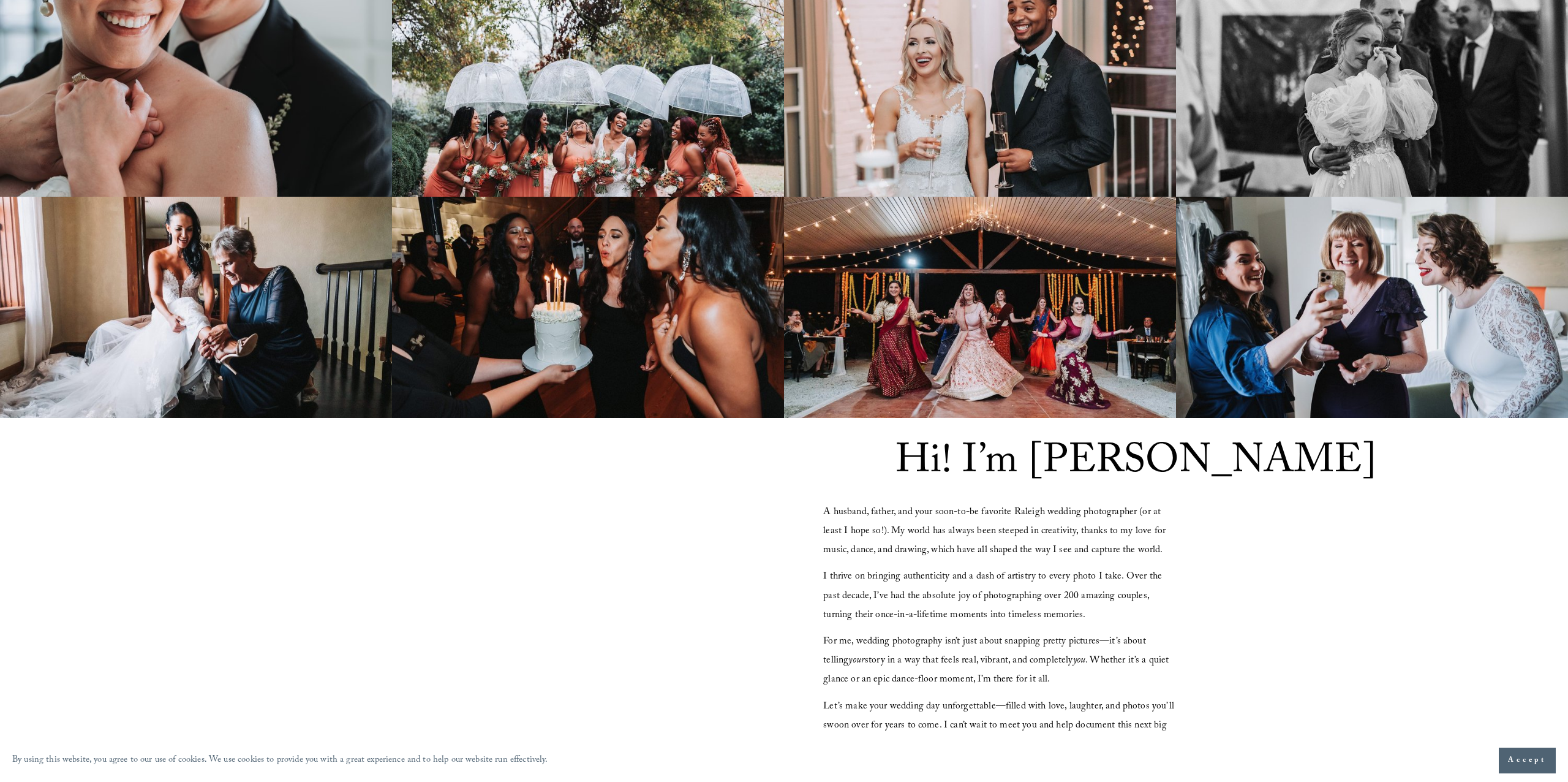
scroll to position [889, 0]
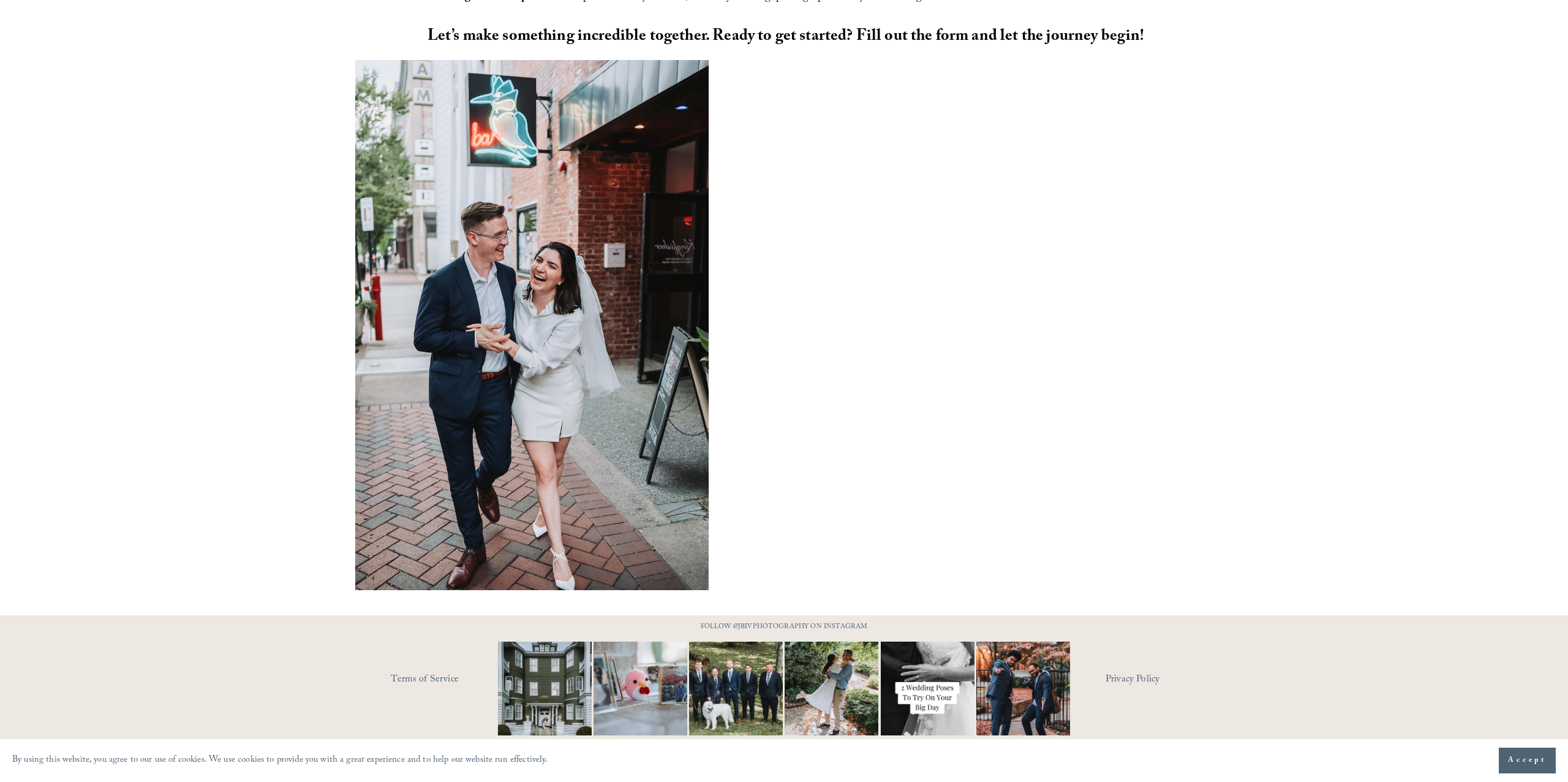
scroll to position [868, 0]
